Goal: Transaction & Acquisition: Purchase product/service

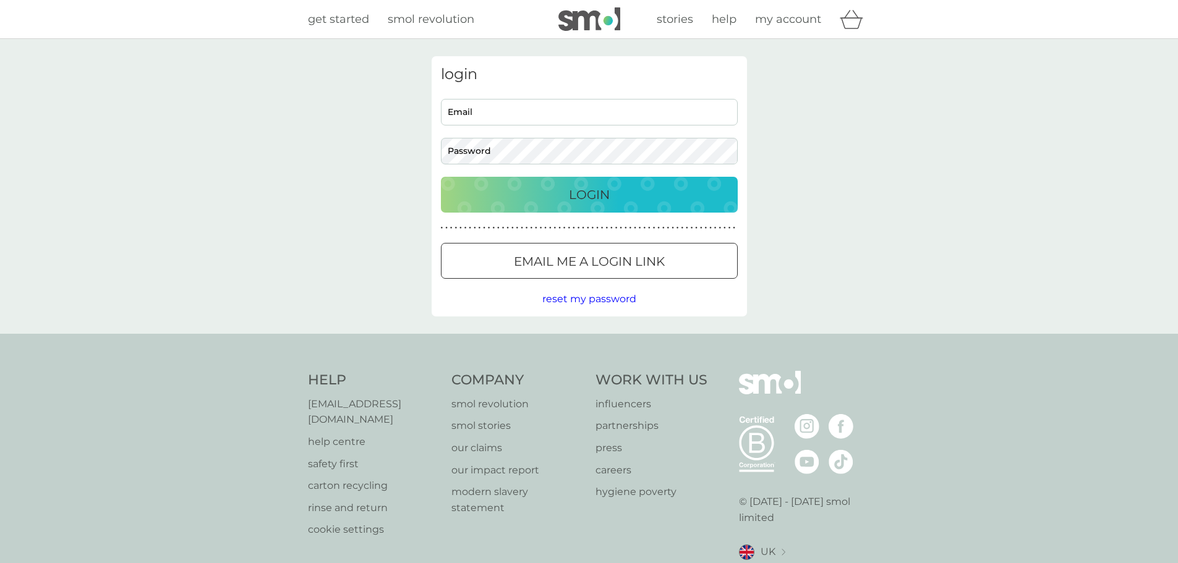
click at [530, 119] on input "Email" at bounding box center [589, 112] width 297 height 27
type input "charlottephillips93@ymail.com"
click at [514, 150] on body "get started smol revolution stories help my account login charlottephillips93@y…" at bounding box center [589, 313] width 1178 height 627
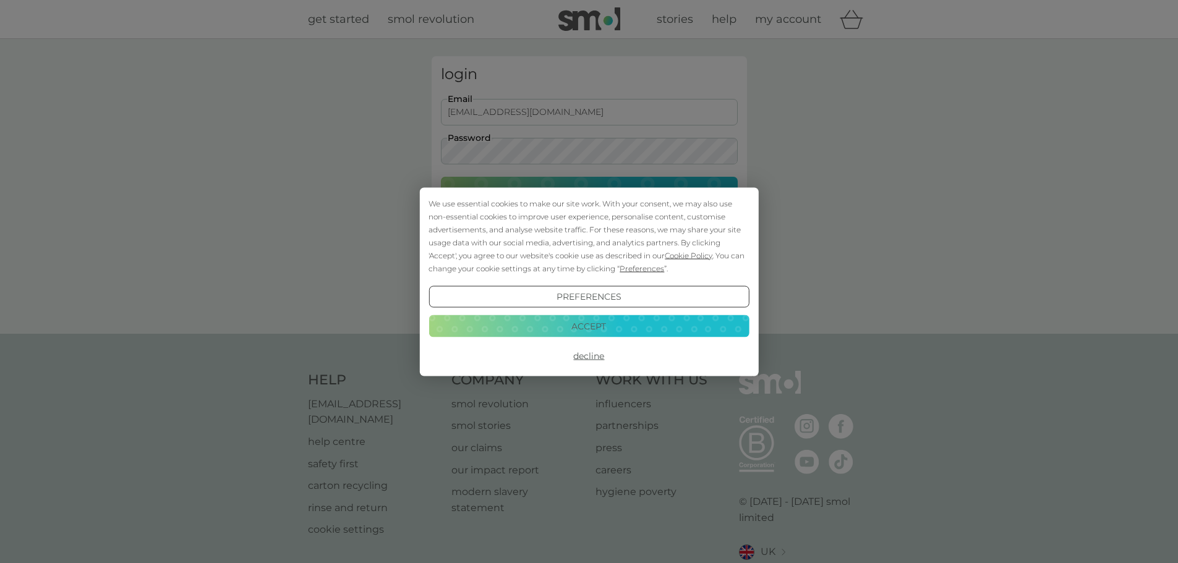
click at [552, 318] on button "Accept" at bounding box center [588, 326] width 320 height 22
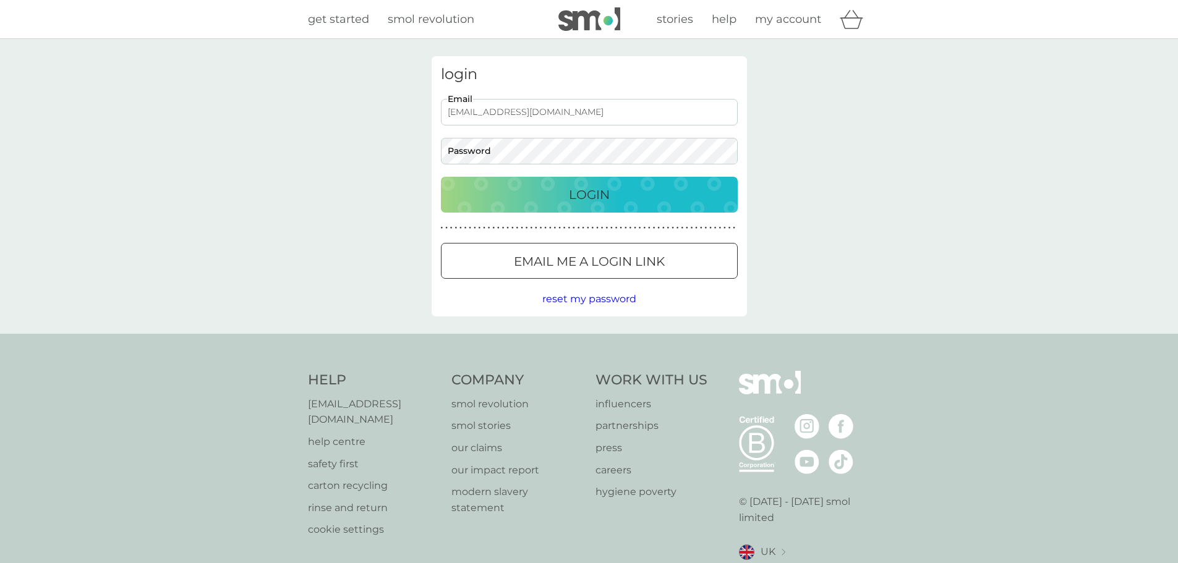
click at [530, 135] on div "charlottephillips93@ymail.com Email Password" at bounding box center [589, 132] width 306 height 66
click at [441, 177] on button "Login" at bounding box center [589, 195] width 297 height 36
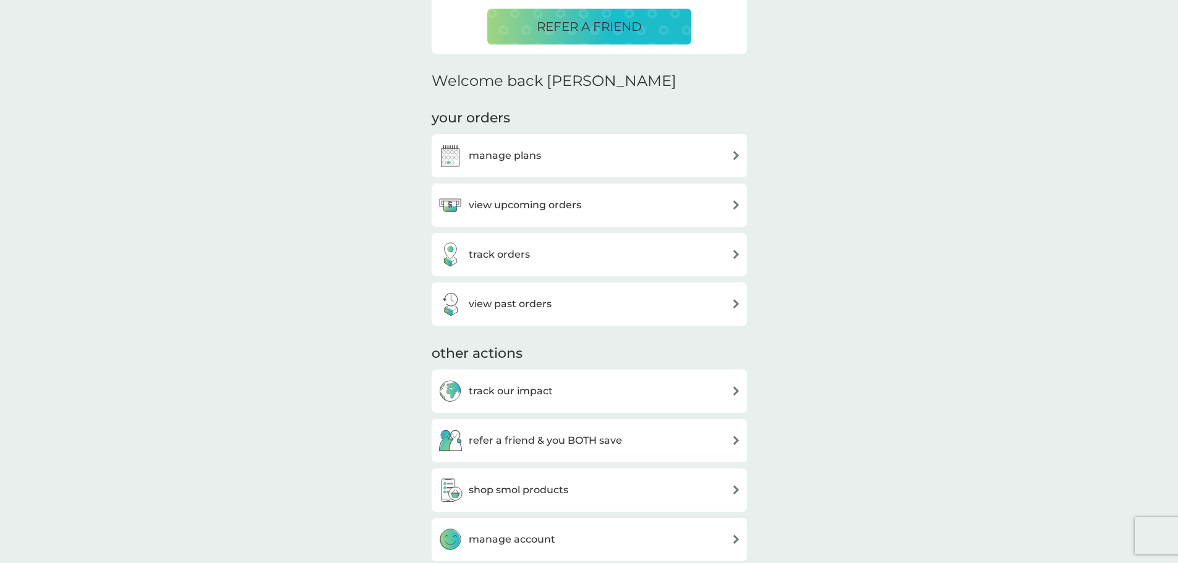
scroll to position [371, 0]
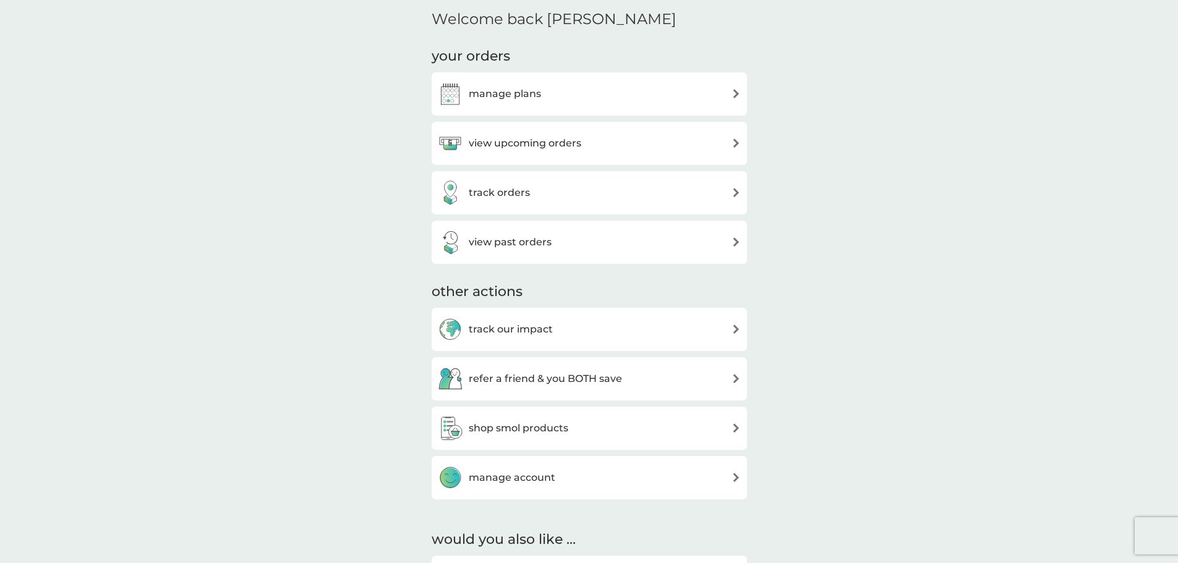
click at [566, 336] on div "track our impact" at bounding box center [589, 329] width 303 height 25
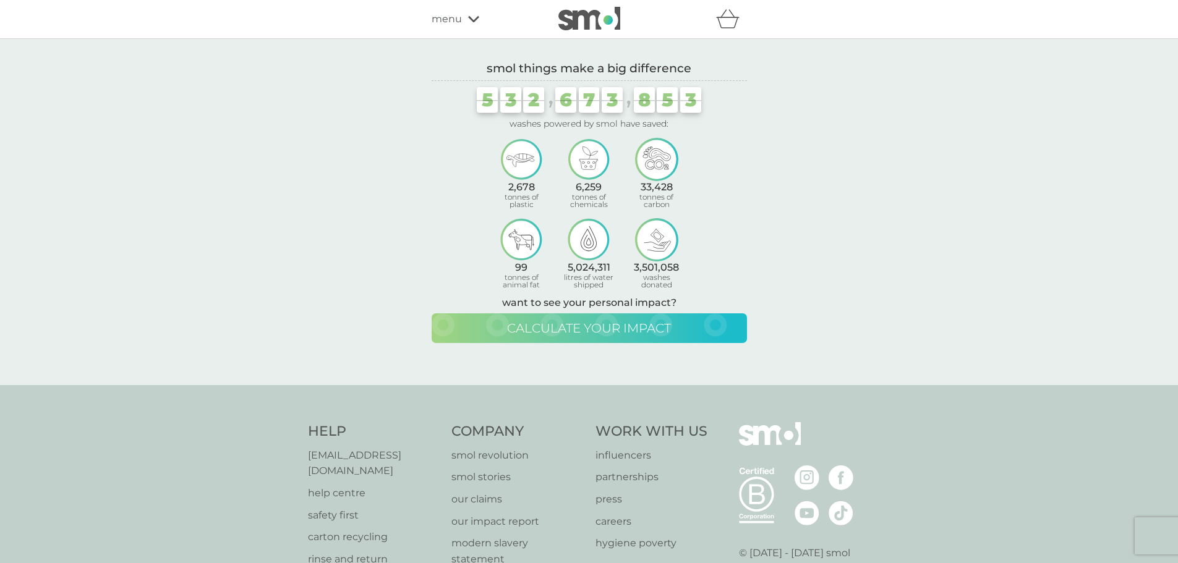
click at [551, 318] on button "calculate your impact" at bounding box center [588, 328] width 315 height 30
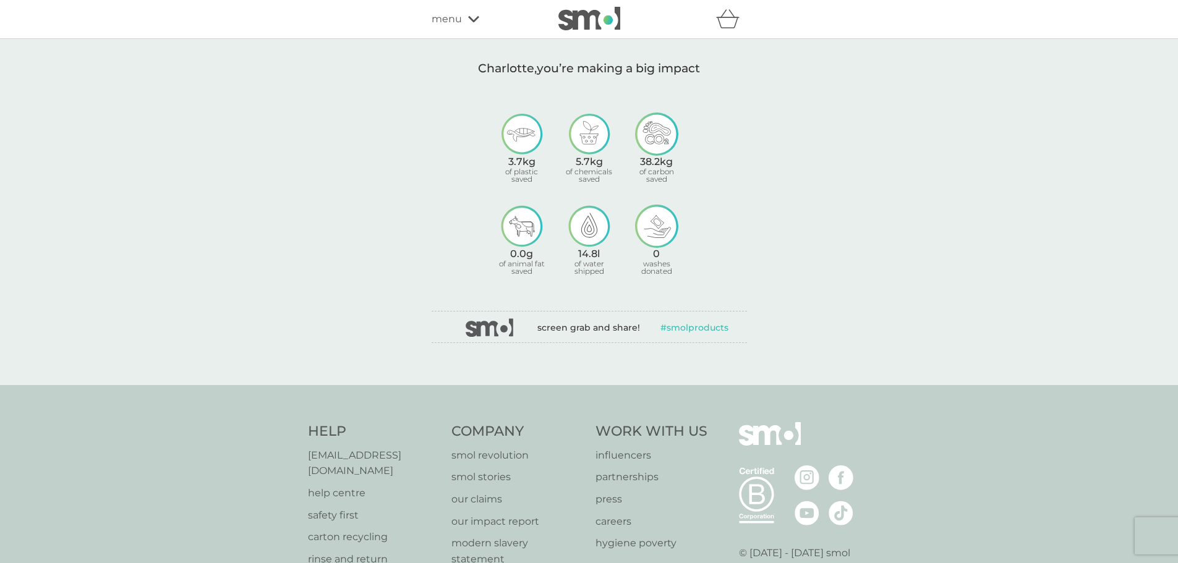
scroll to position [371, 0]
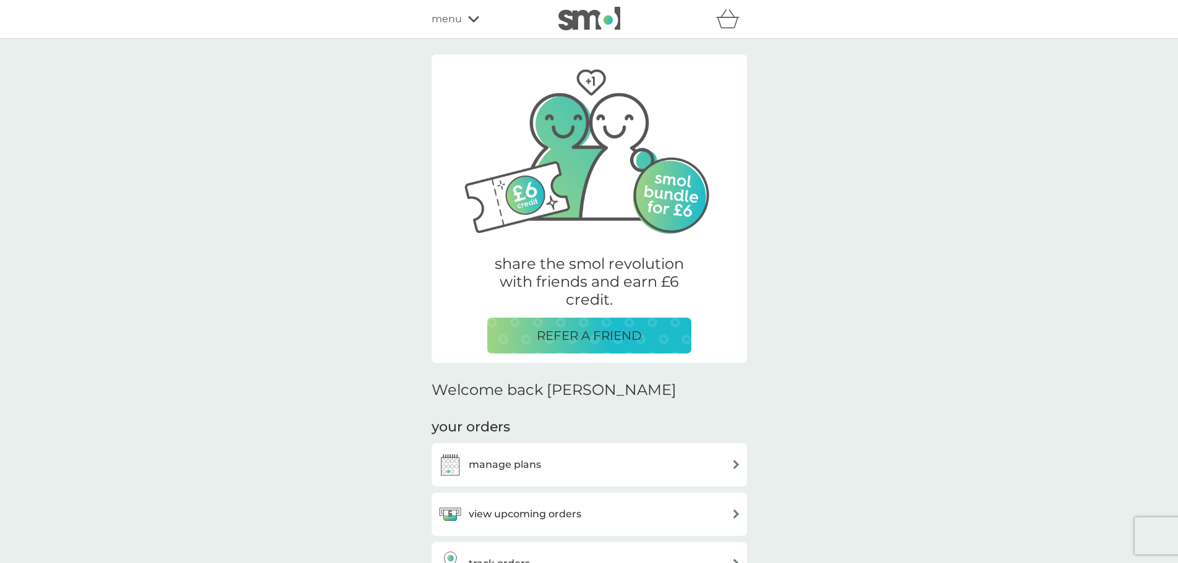
click at [441, 23] on span "menu" at bounding box center [446, 19] width 30 height 16
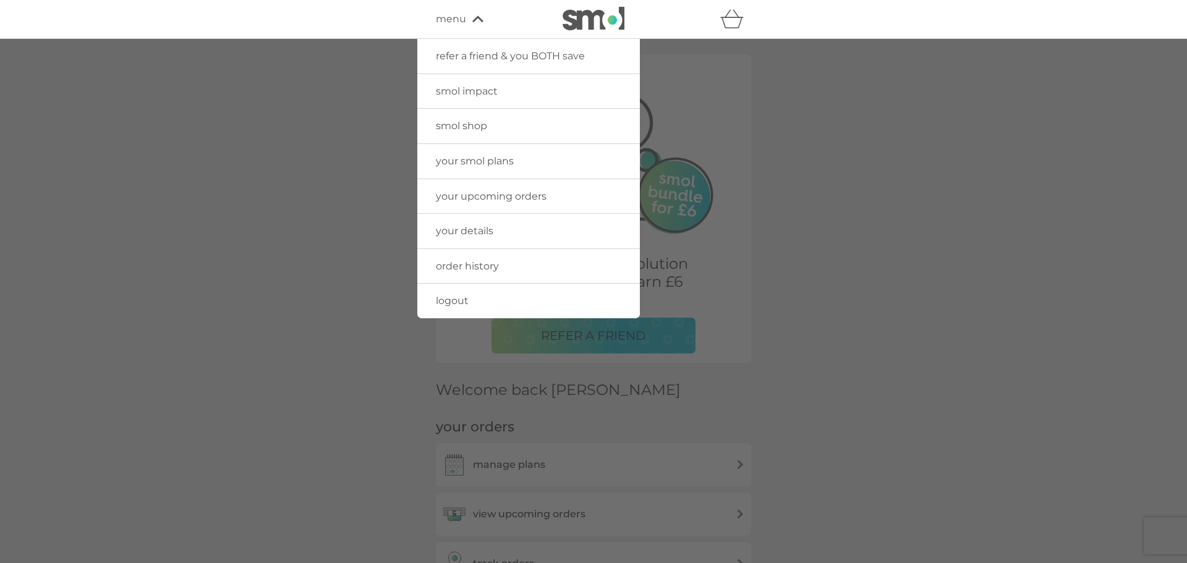
click at [470, 129] on span "smol shop" at bounding box center [461, 126] width 51 height 12
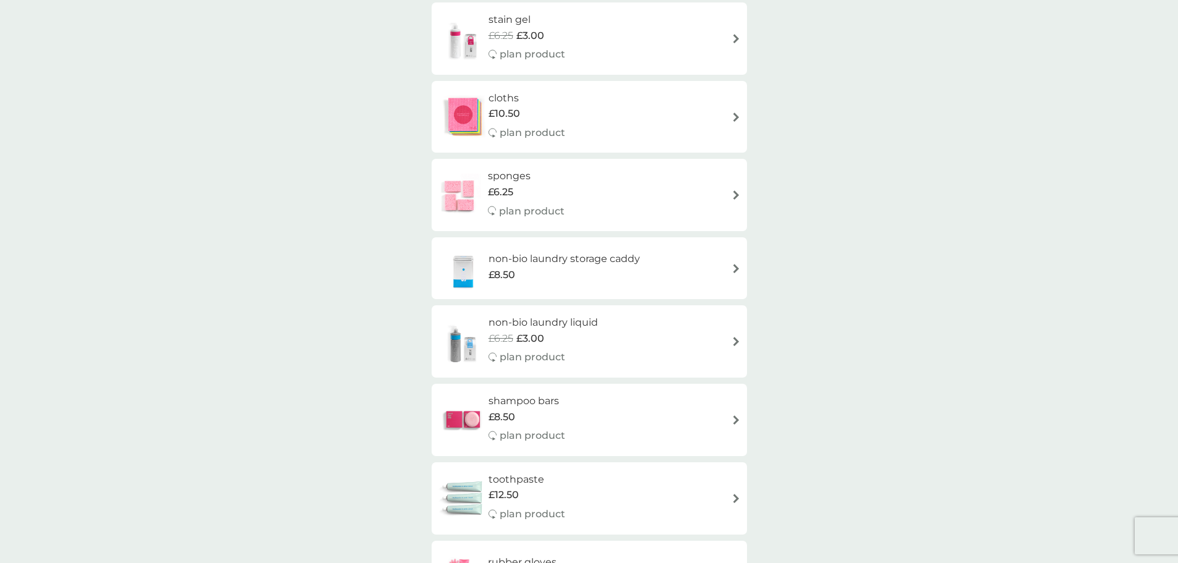
scroll to position [1484, 0]
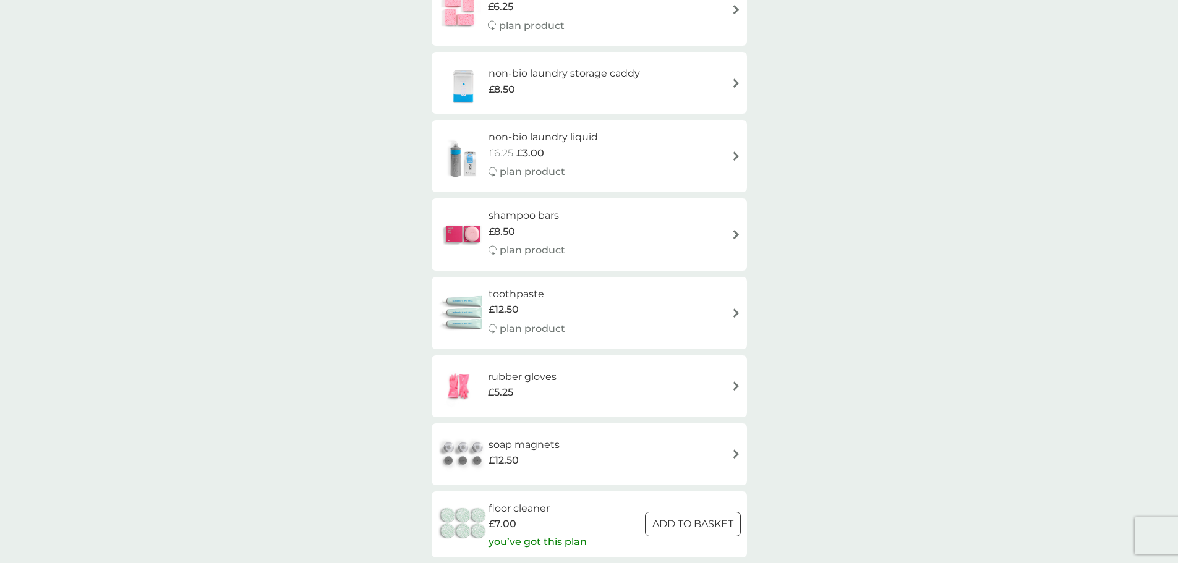
click at [595, 386] on div "rubber gloves £5.25" at bounding box center [589, 386] width 303 height 43
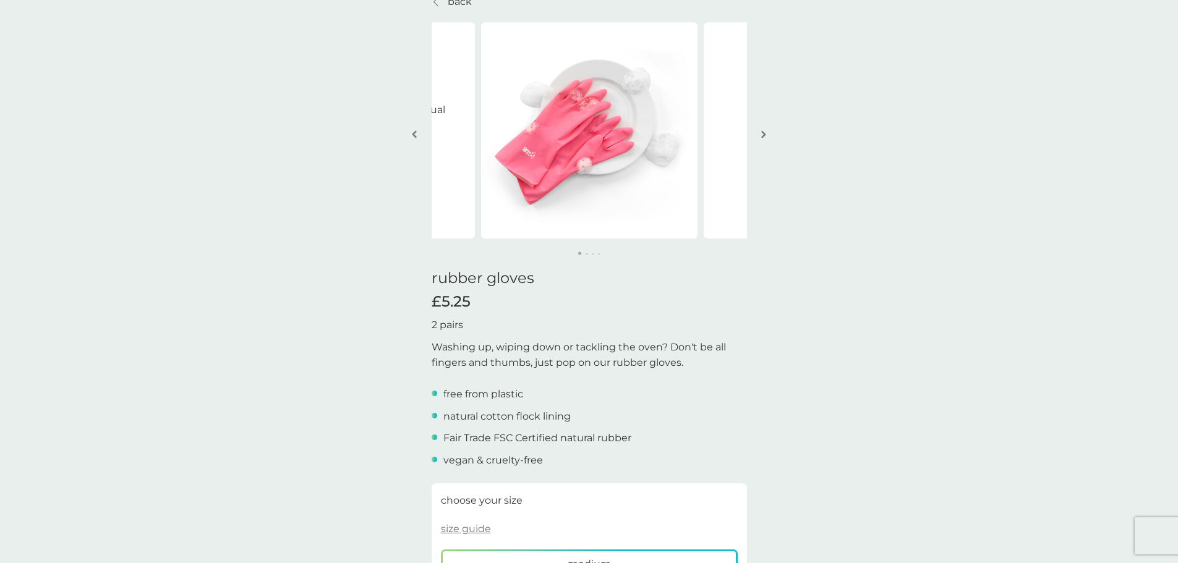
scroll to position [62, 0]
click at [766, 132] on button "button" at bounding box center [763, 136] width 9 height 62
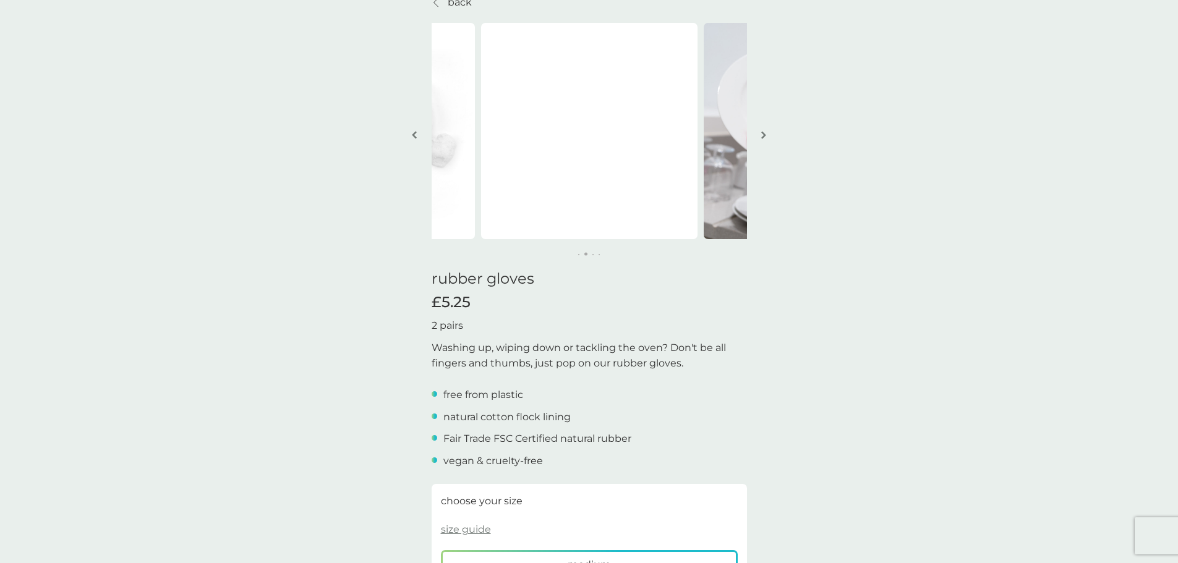
click at [766, 132] on button "button" at bounding box center [763, 136] width 9 height 62
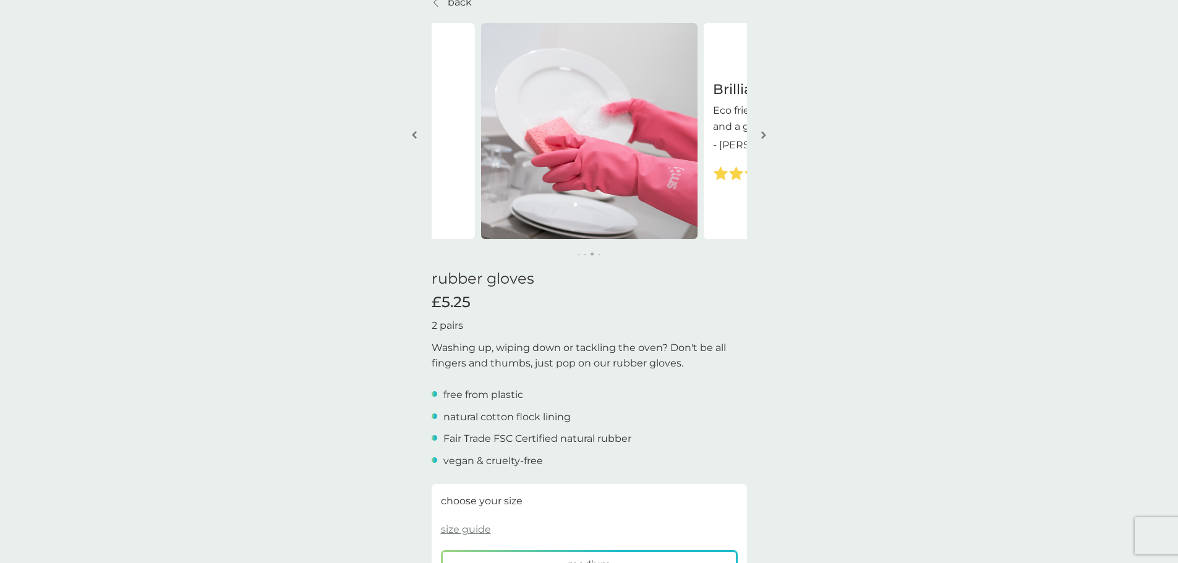
click at [766, 132] on button "button" at bounding box center [763, 136] width 9 height 62
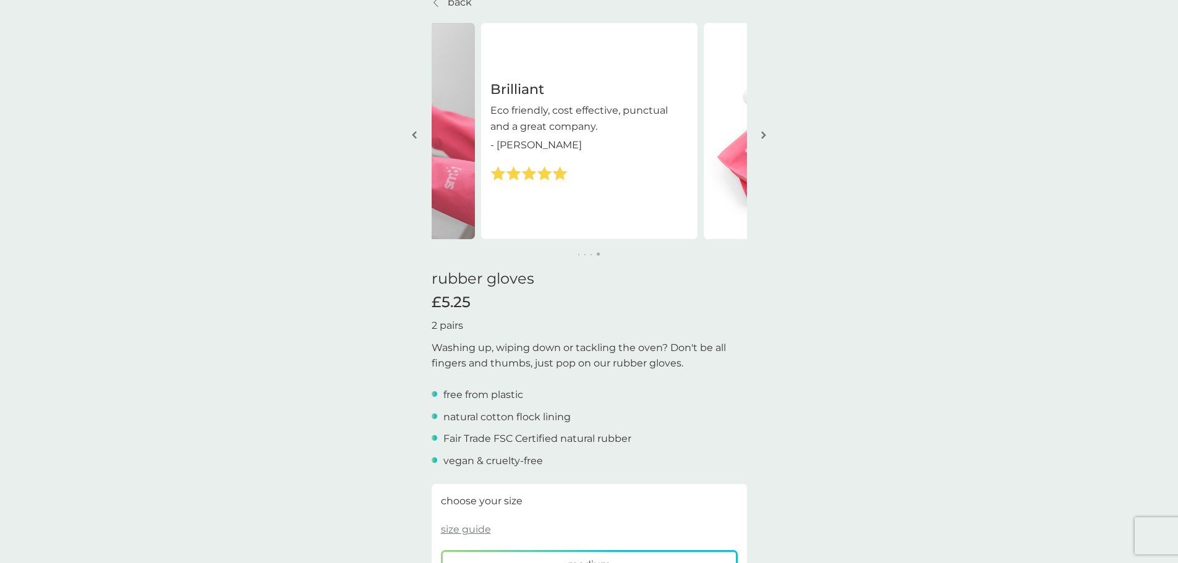
click at [766, 132] on button "button" at bounding box center [763, 136] width 9 height 62
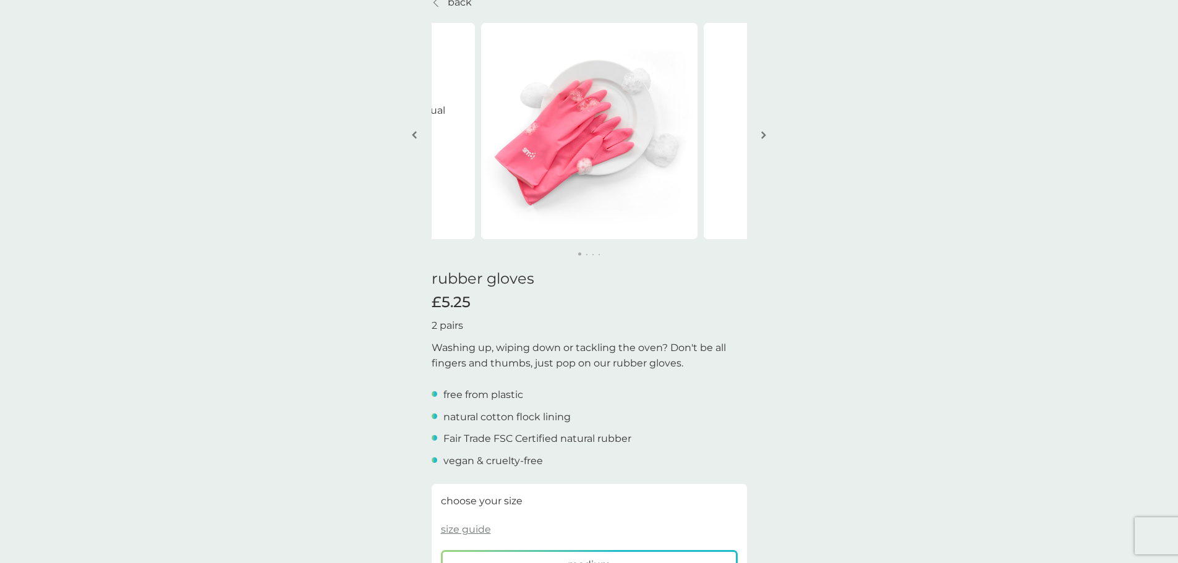
click at [766, 132] on button "button" at bounding box center [763, 136] width 9 height 62
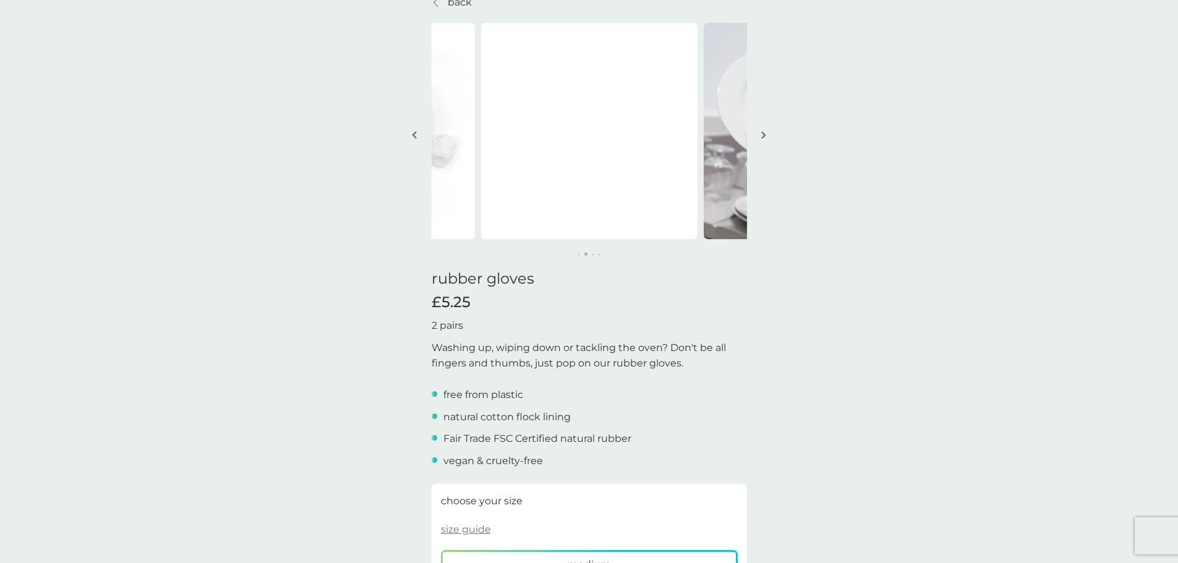
click at [766, 132] on button "button" at bounding box center [763, 136] width 9 height 62
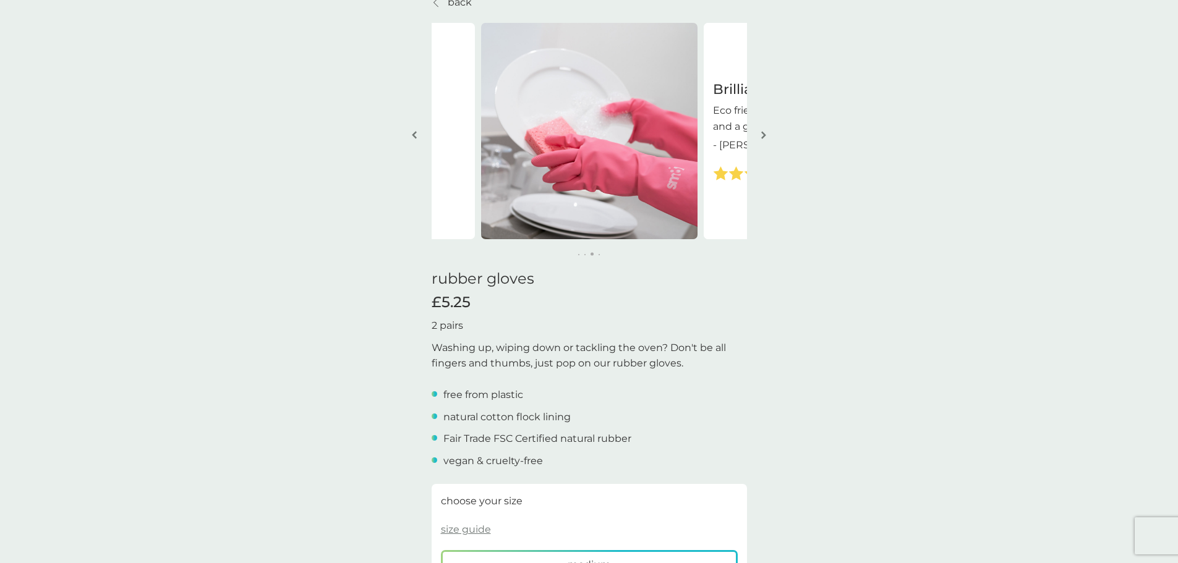
click at [766, 132] on button "button" at bounding box center [763, 136] width 9 height 62
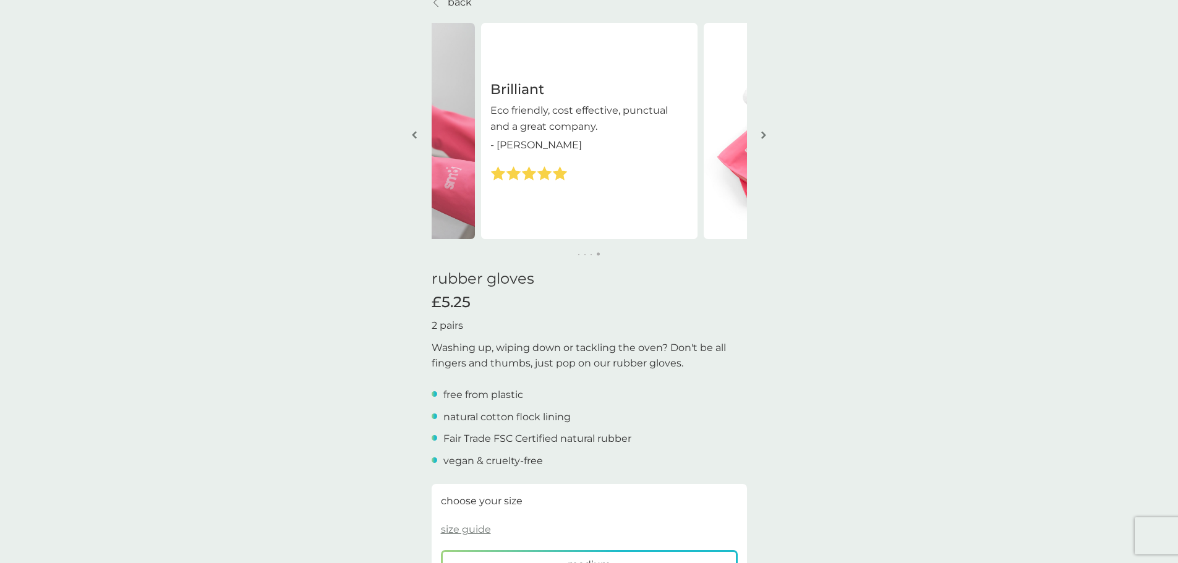
click at [766, 132] on button "button" at bounding box center [763, 136] width 9 height 62
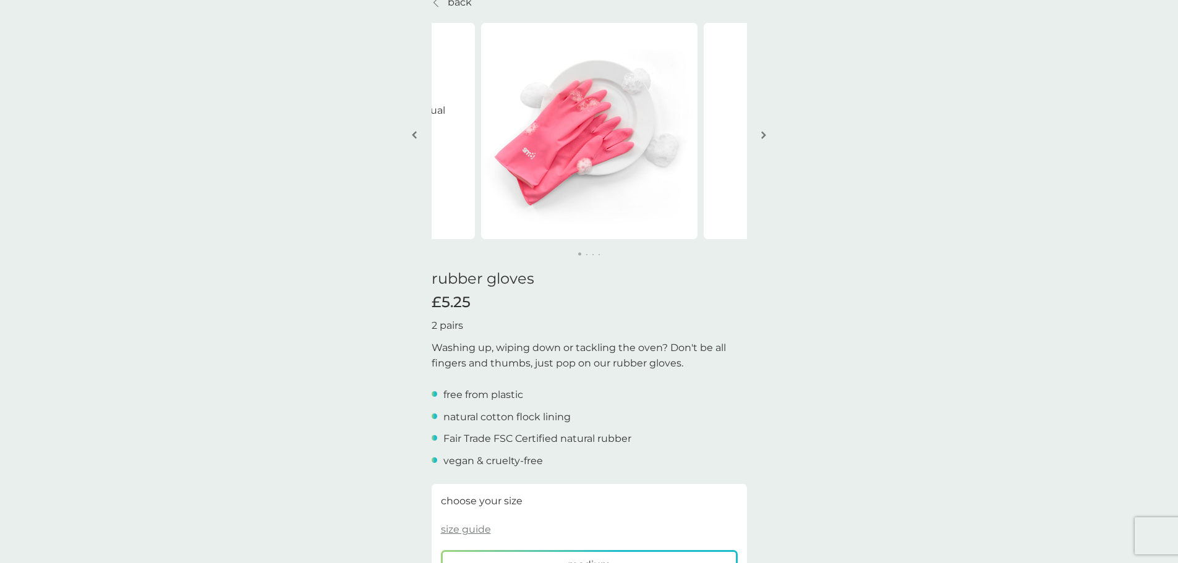
click at [766, 132] on button "button" at bounding box center [763, 136] width 9 height 62
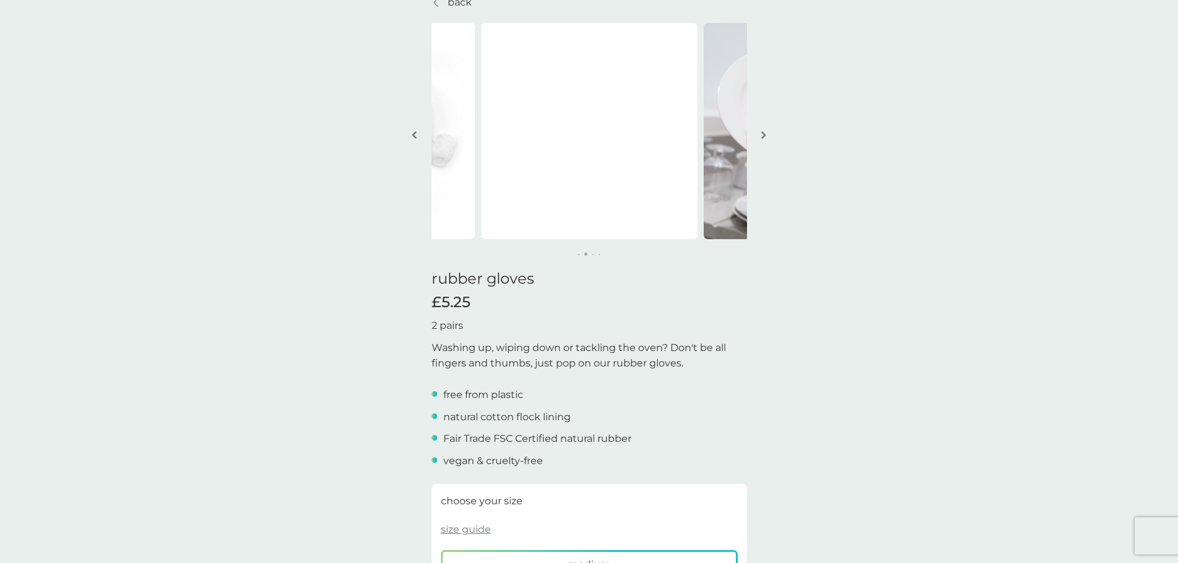
click at [766, 132] on button "button" at bounding box center [763, 136] width 9 height 62
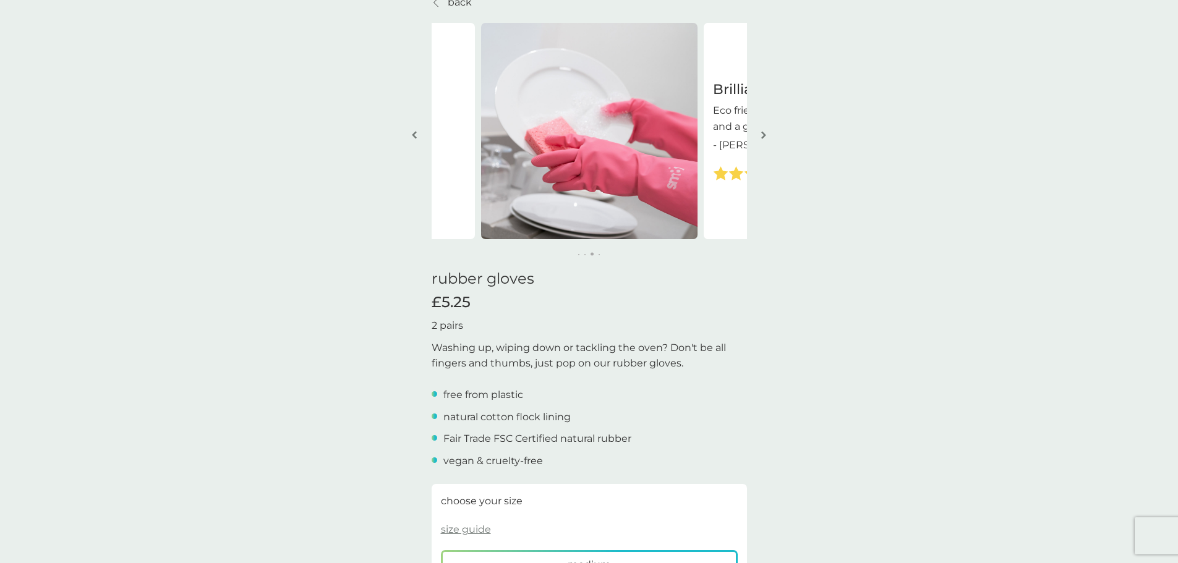
click at [766, 132] on button "button" at bounding box center [763, 136] width 9 height 62
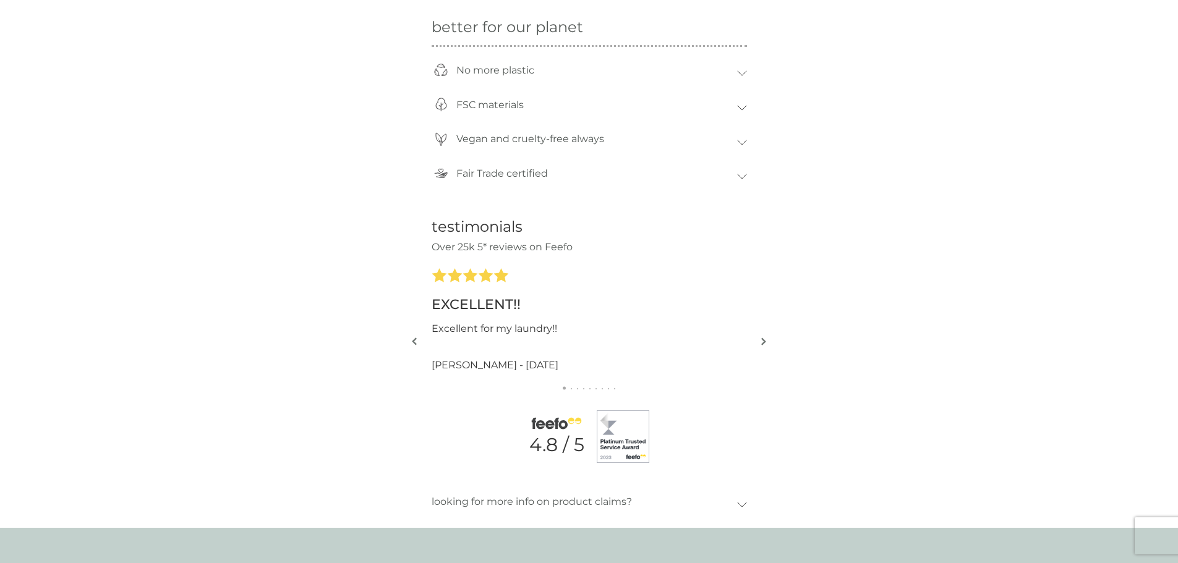
scroll to position [1113, 0]
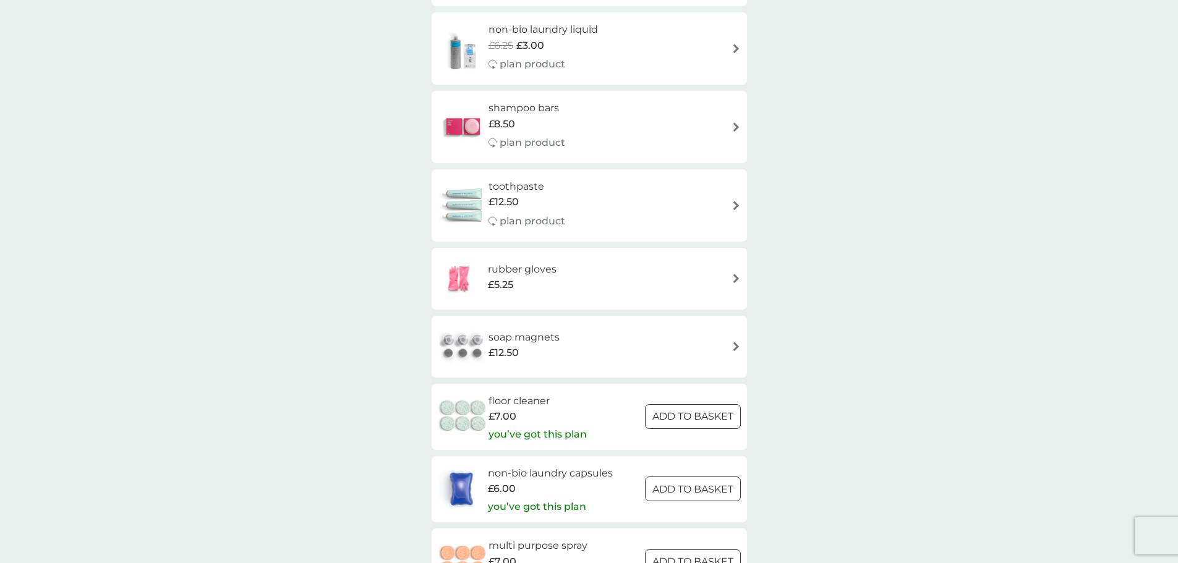
scroll to position [1669, 0]
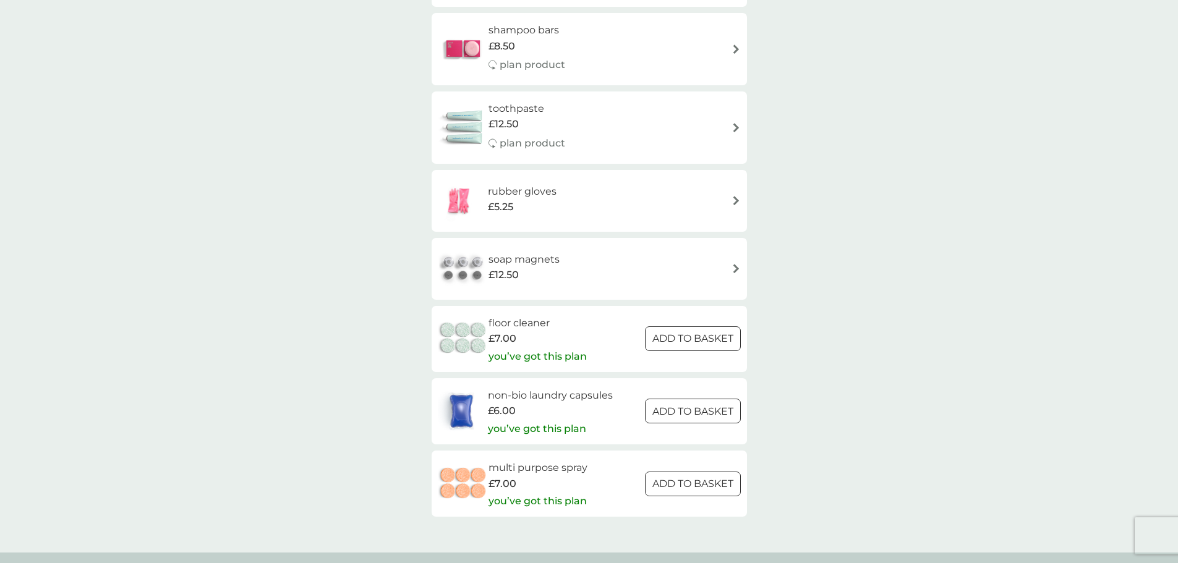
click at [477, 272] on img at bounding box center [463, 268] width 51 height 43
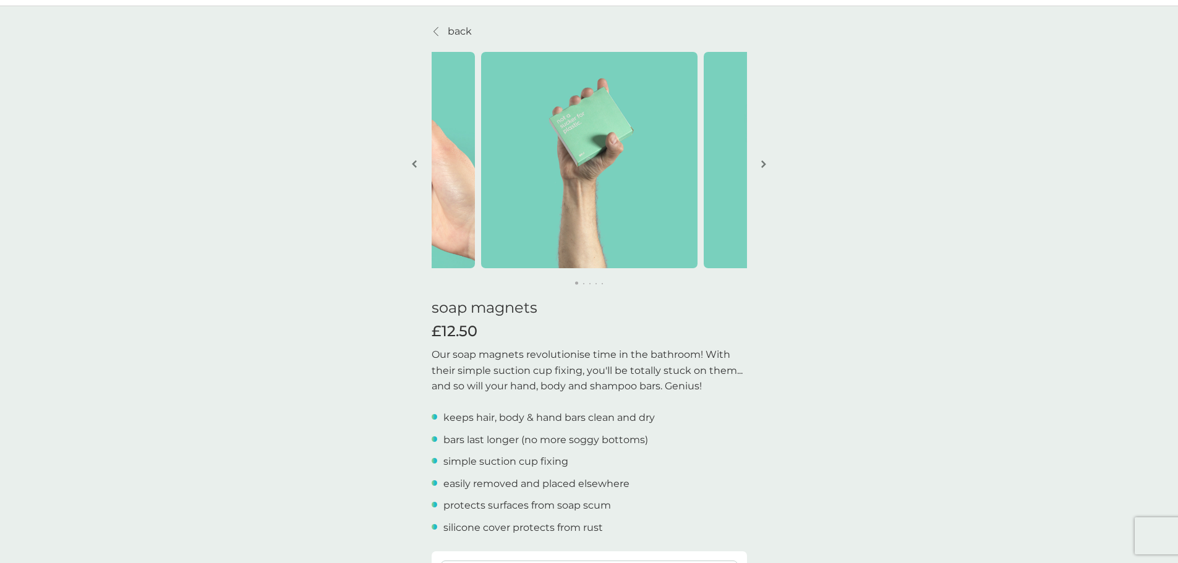
scroll to position [62, 0]
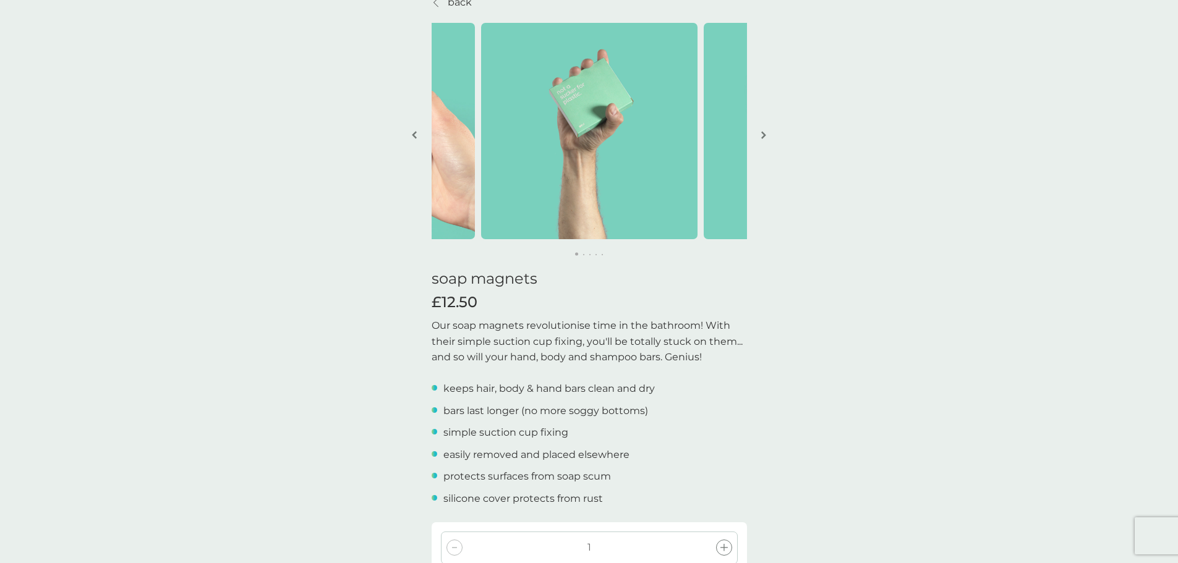
click at [765, 132] on img "button" at bounding box center [763, 134] width 5 height 9
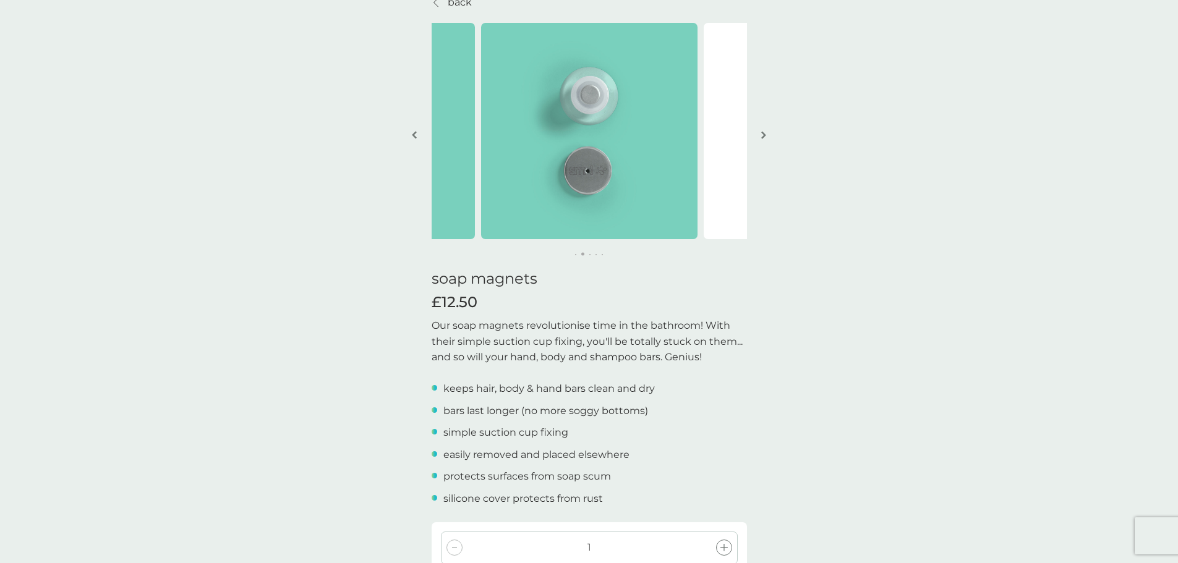
click at [765, 132] on img "button" at bounding box center [763, 134] width 5 height 9
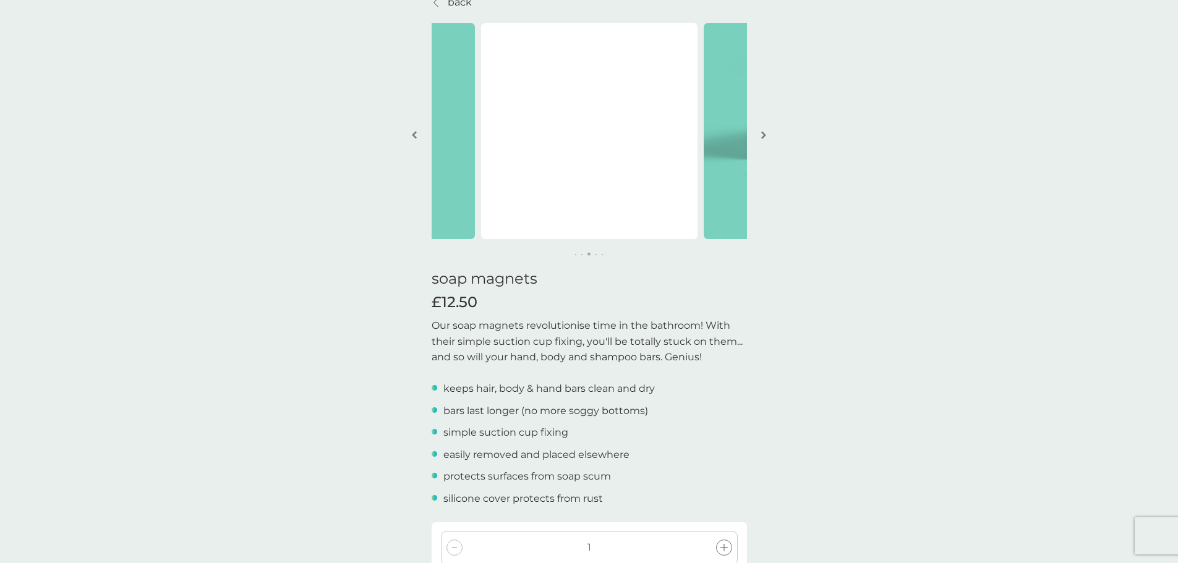
click at [765, 133] on img "button" at bounding box center [763, 134] width 5 height 9
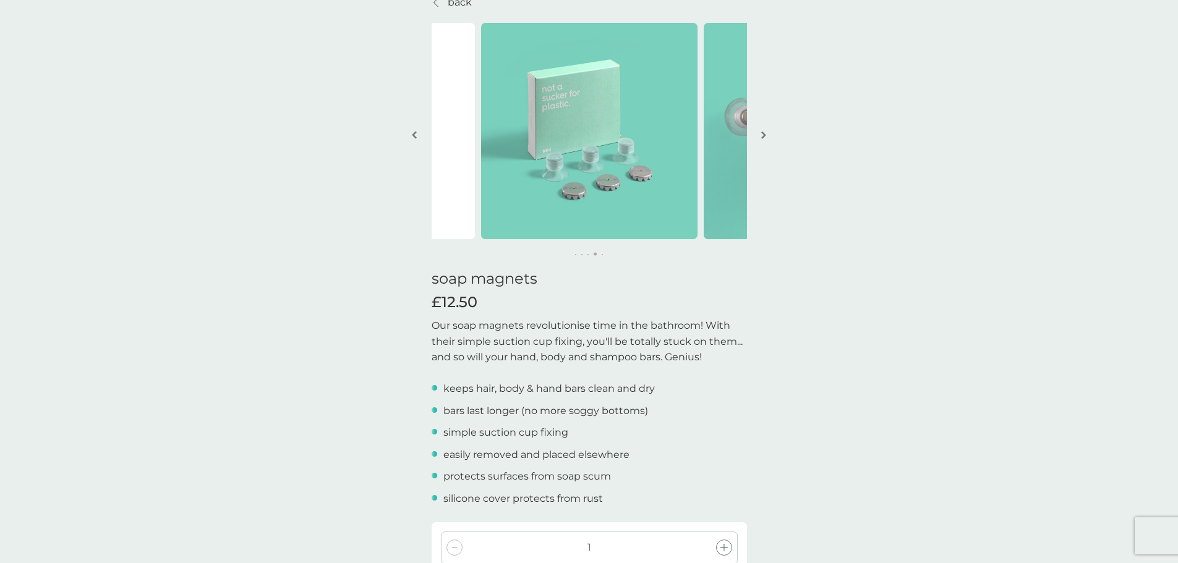
click at [765, 133] on img "button" at bounding box center [763, 134] width 5 height 9
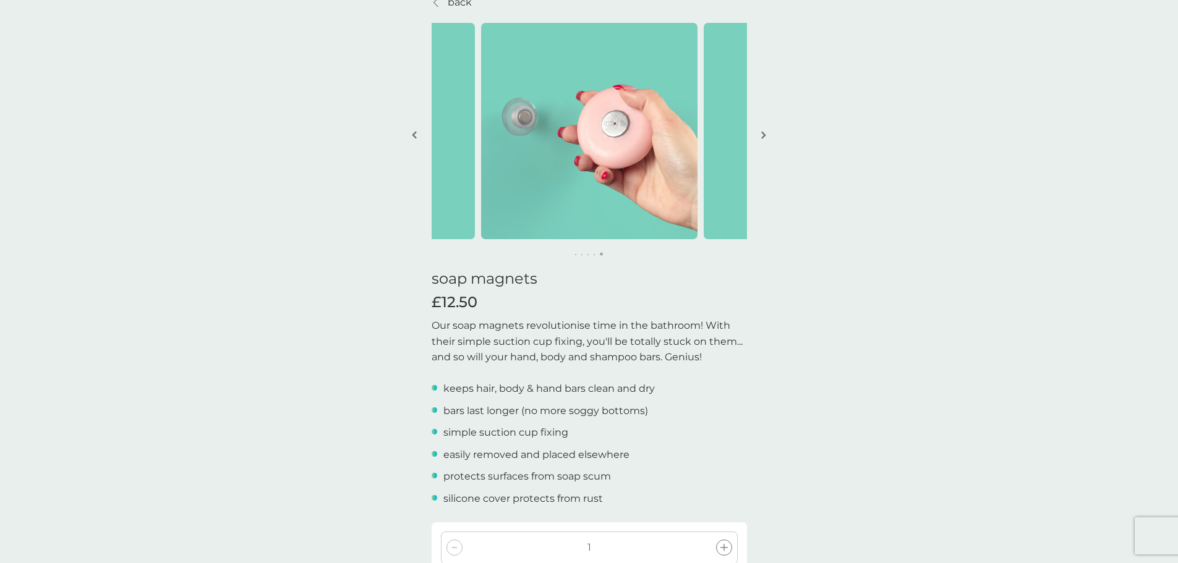
click at [765, 133] on img "button" at bounding box center [763, 134] width 5 height 9
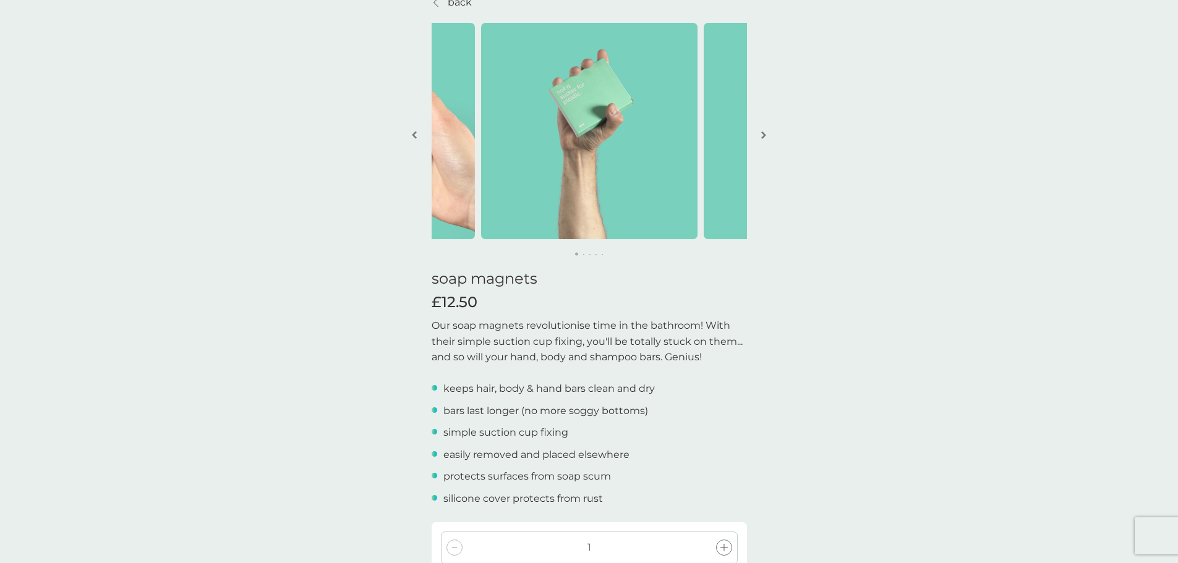
click at [765, 133] on img "button" at bounding box center [763, 134] width 5 height 9
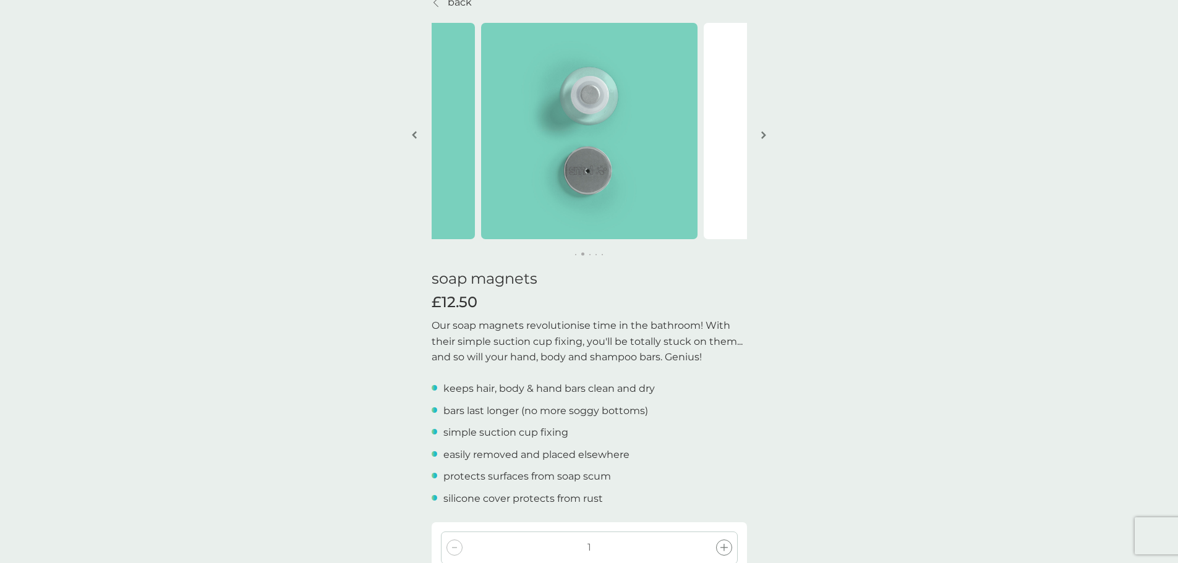
click at [765, 133] on img "button" at bounding box center [763, 134] width 5 height 9
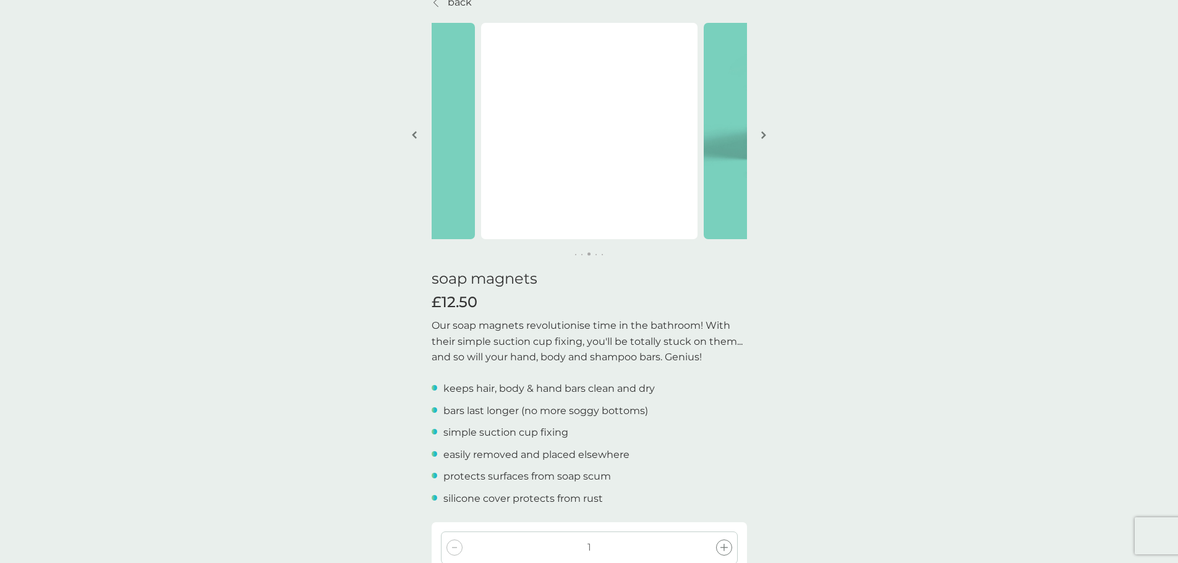
click at [765, 133] on img "button" at bounding box center [763, 134] width 5 height 9
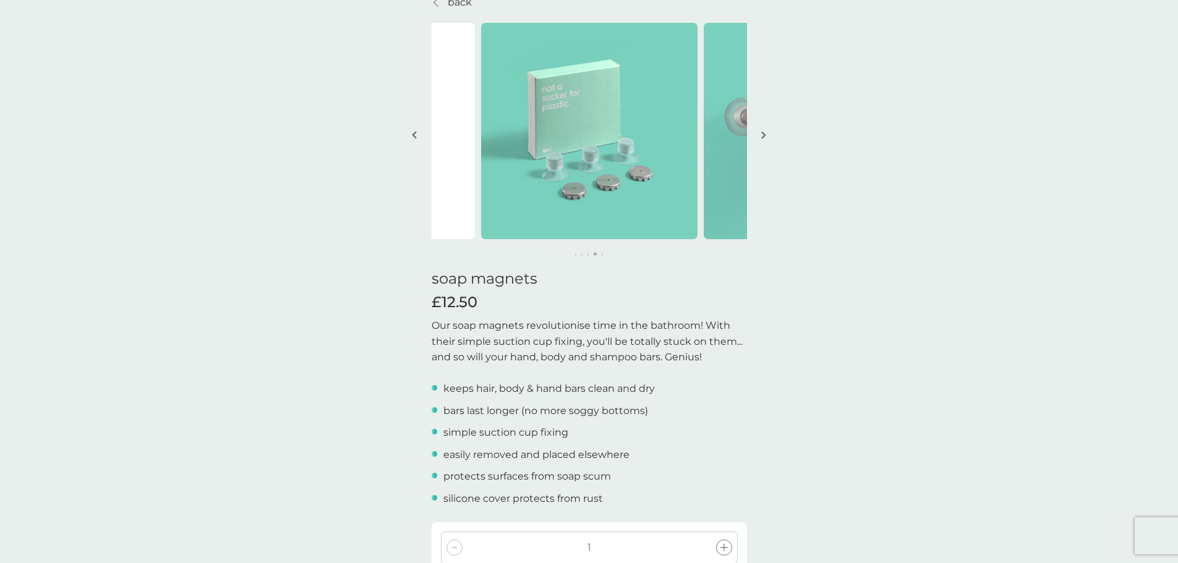
click at [765, 133] on img "button" at bounding box center [763, 134] width 5 height 9
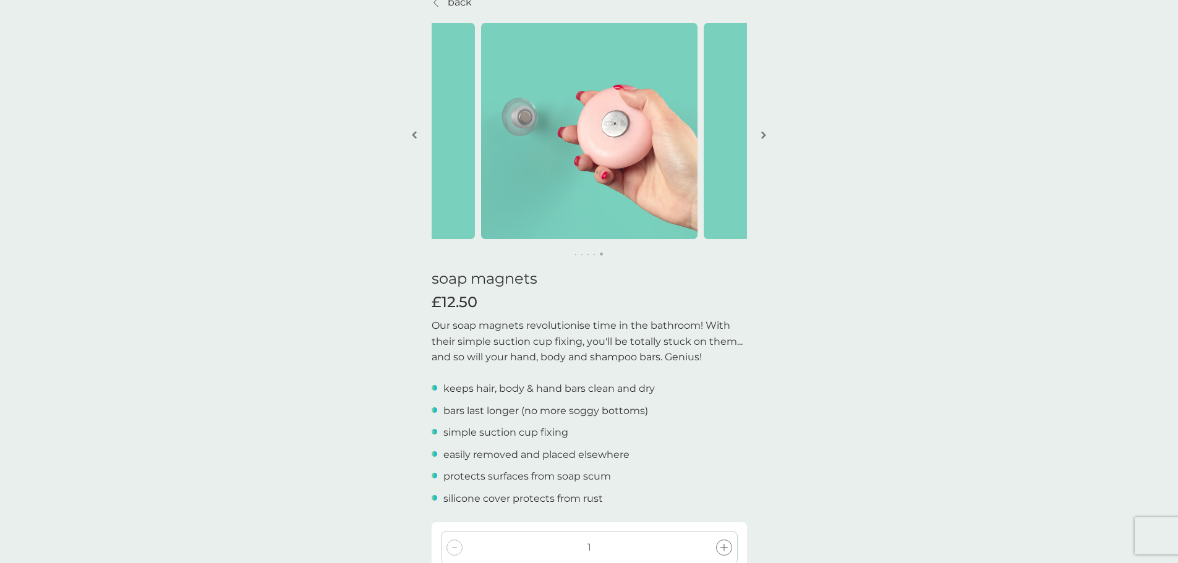
scroll to position [0, 0]
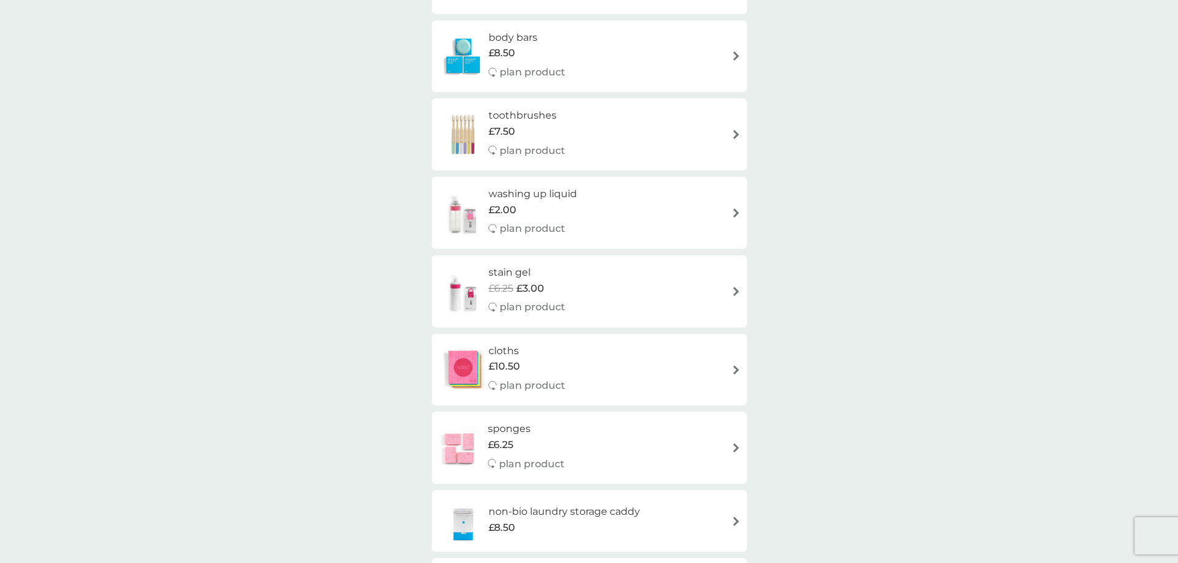
scroll to position [927, 0]
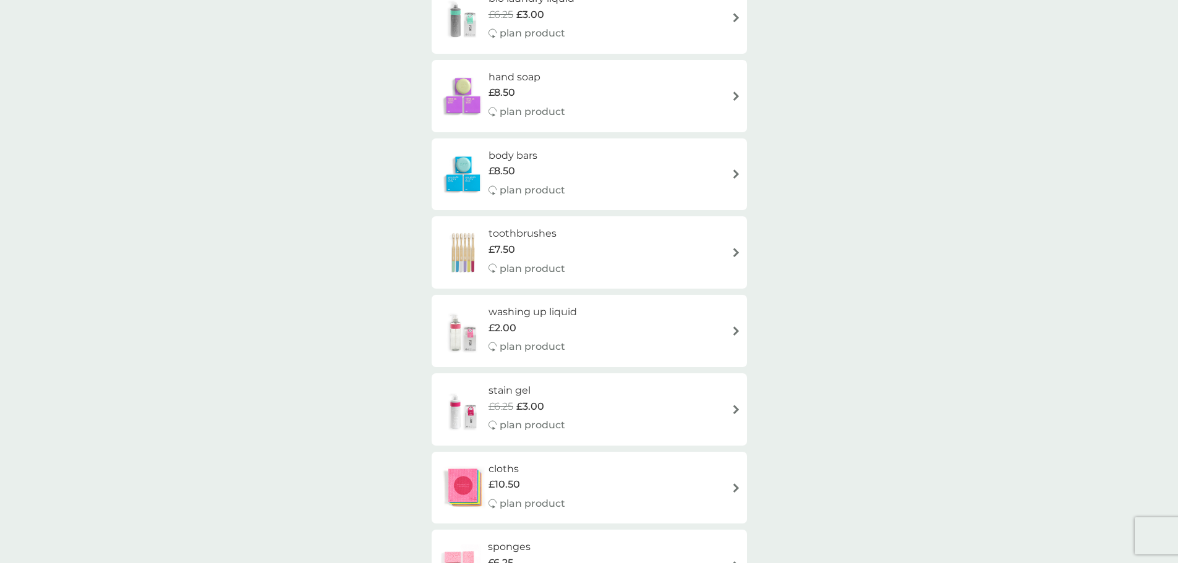
click at [584, 171] on div "body bars £8.50 plan product" at bounding box center [589, 175] width 303 height 54
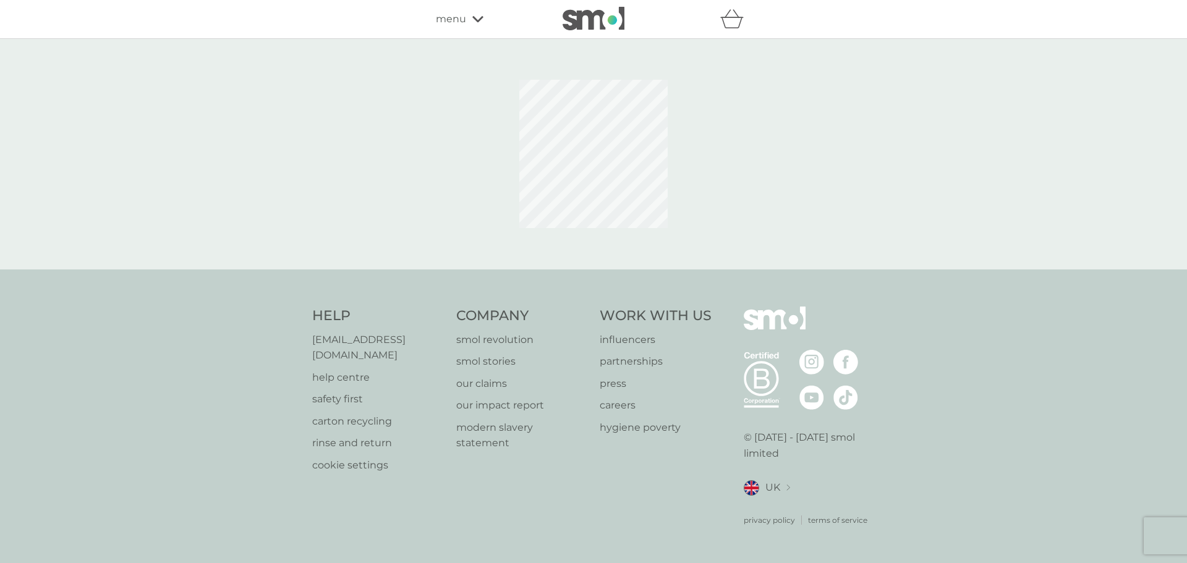
select select "91"
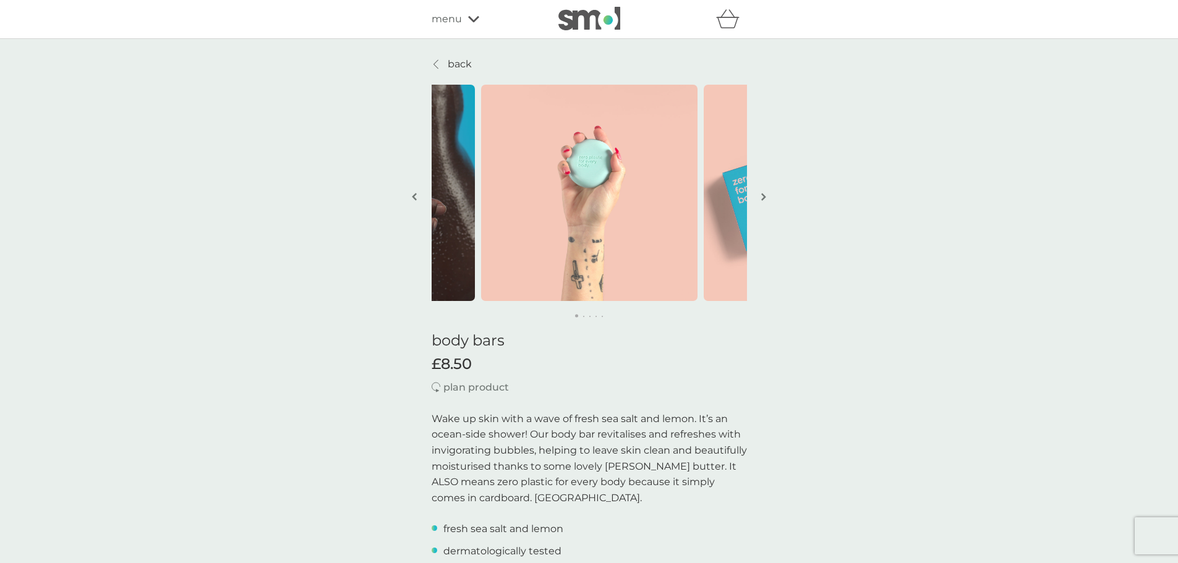
click at [760, 195] on button "button" at bounding box center [763, 198] width 9 height 62
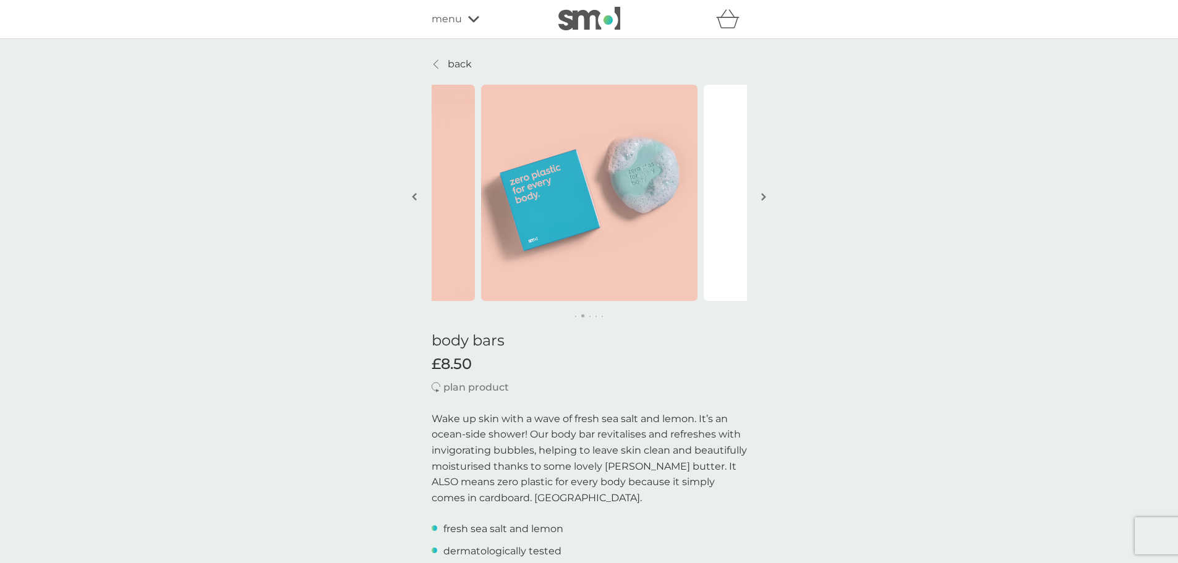
click at [760, 195] on button "button" at bounding box center [763, 198] width 9 height 62
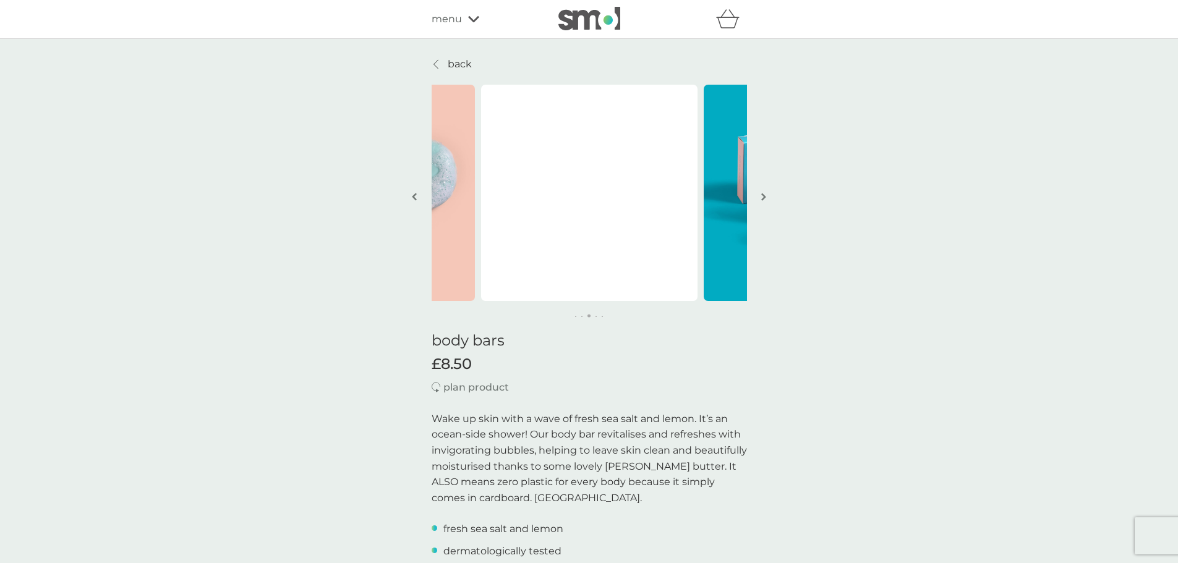
click at [762, 195] on img "button" at bounding box center [763, 196] width 5 height 9
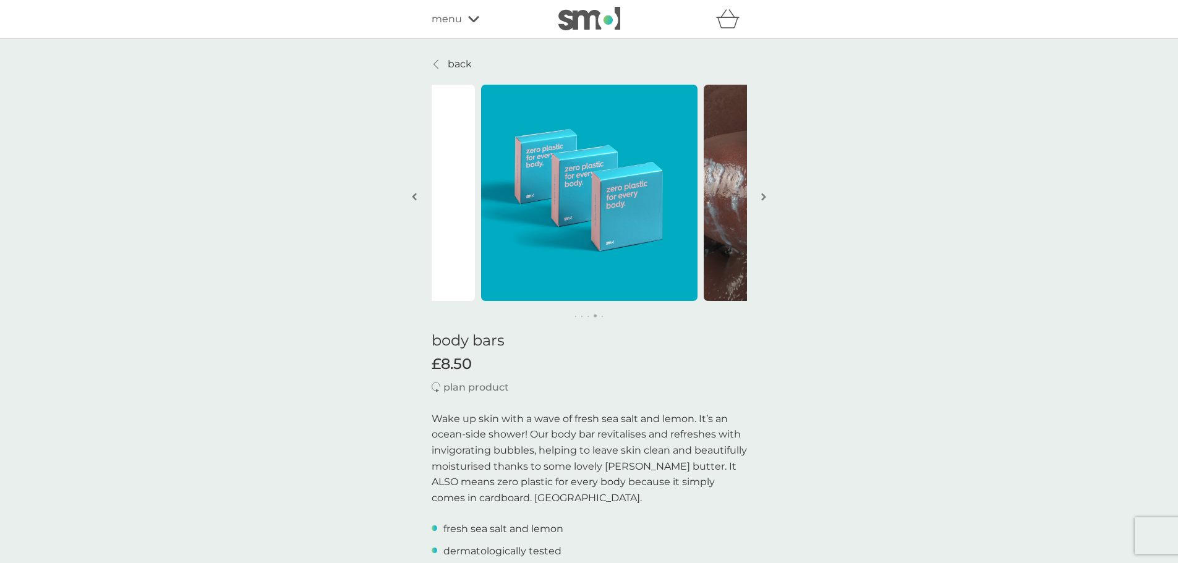
click at [762, 195] on img "button" at bounding box center [763, 196] width 5 height 9
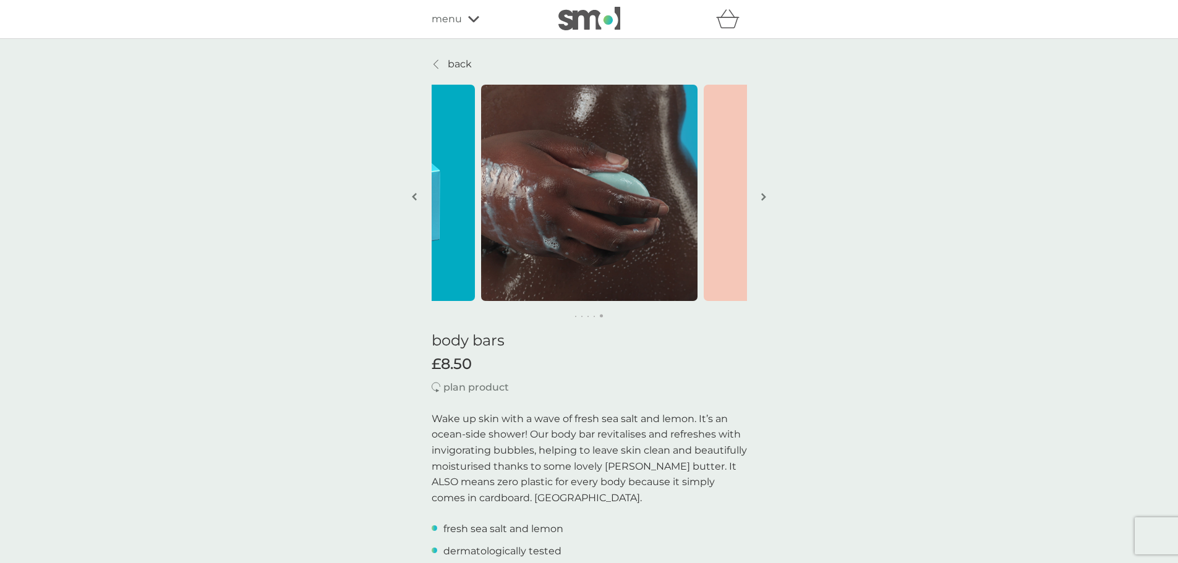
click at [762, 195] on img "button" at bounding box center [763, 196] width 5 height 9
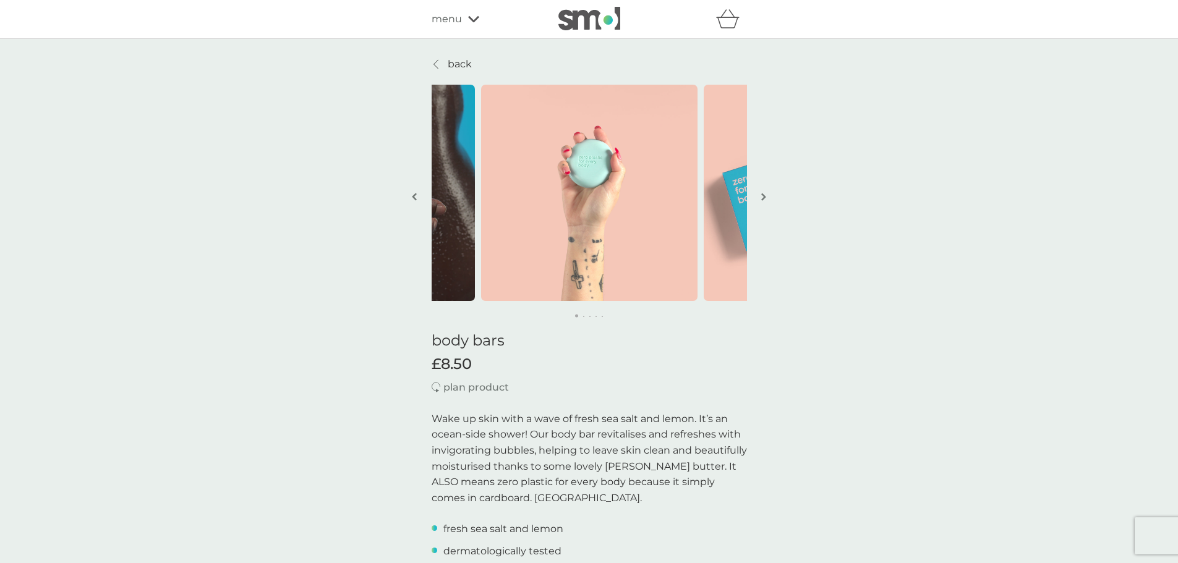
click at [760, 195] on button "button" at bounding box center [763, 198] width 9 height 62
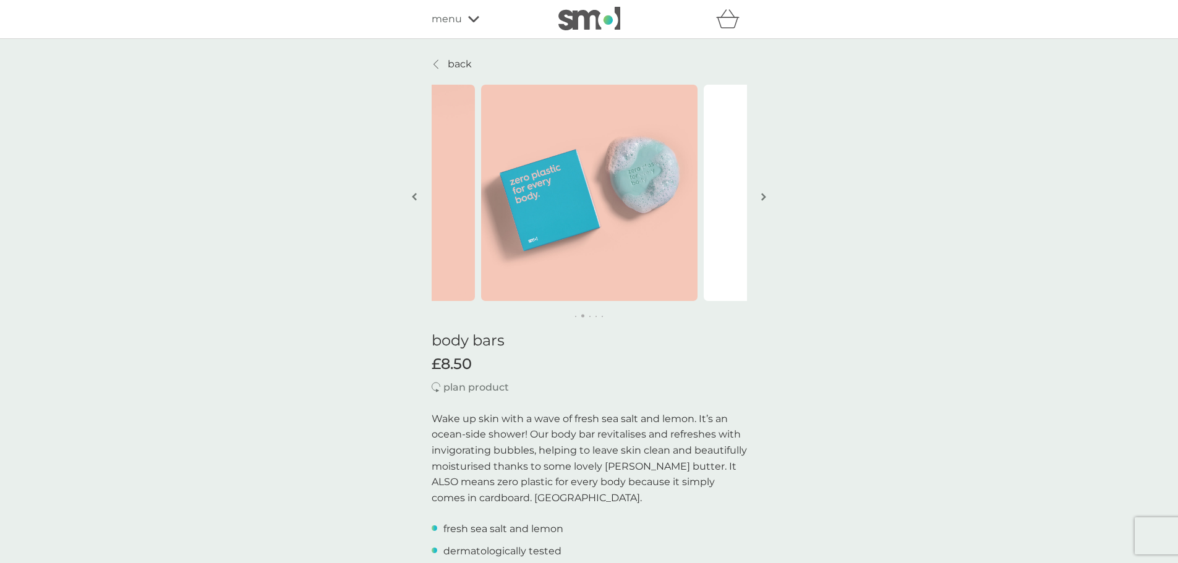
click at [760, 195] on button "button" at bounding box center [763, 198] width 9 height 62
